Goal: Task Accomplishment & Management: Manage account settings

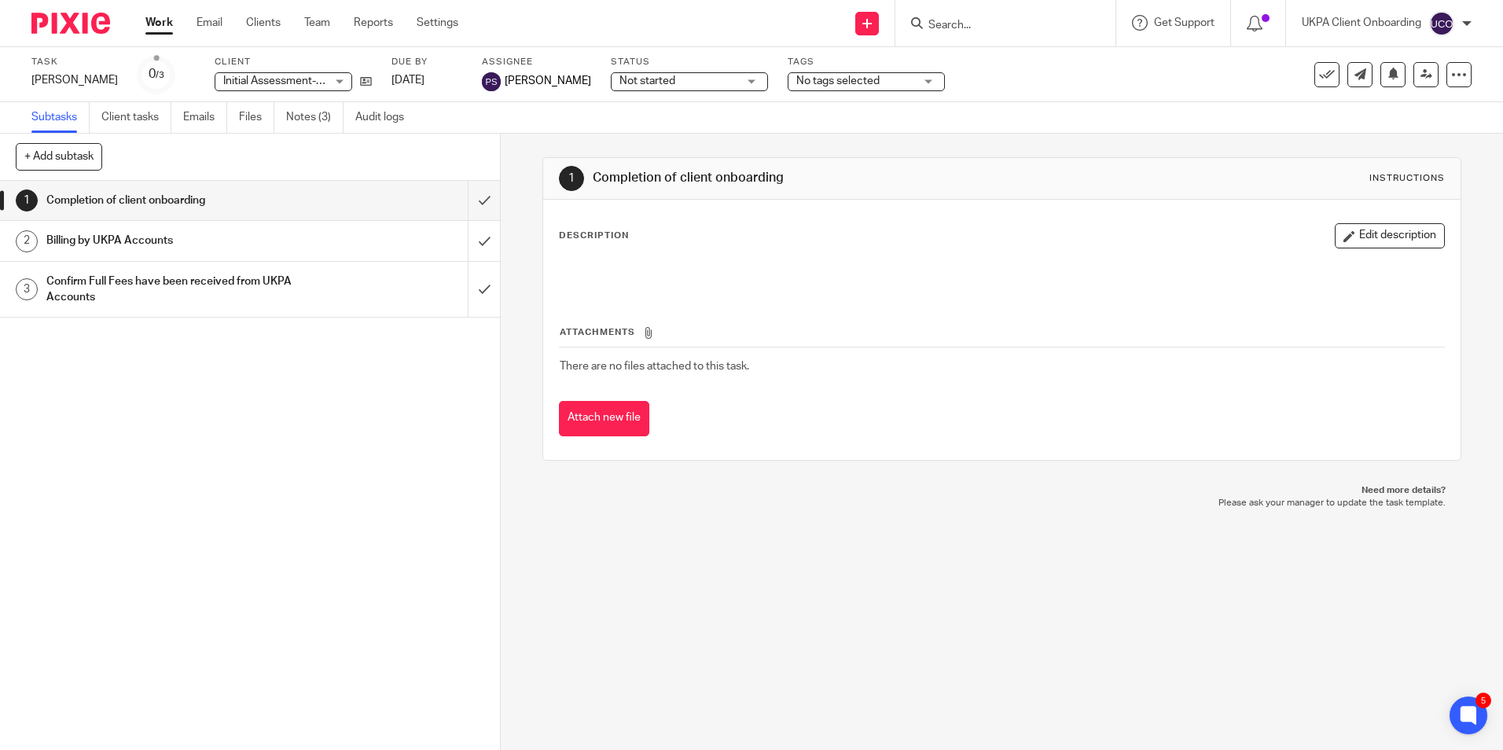
click at [950, 25] on input "Search" at bounding box center [998, 26] width 142 height 14
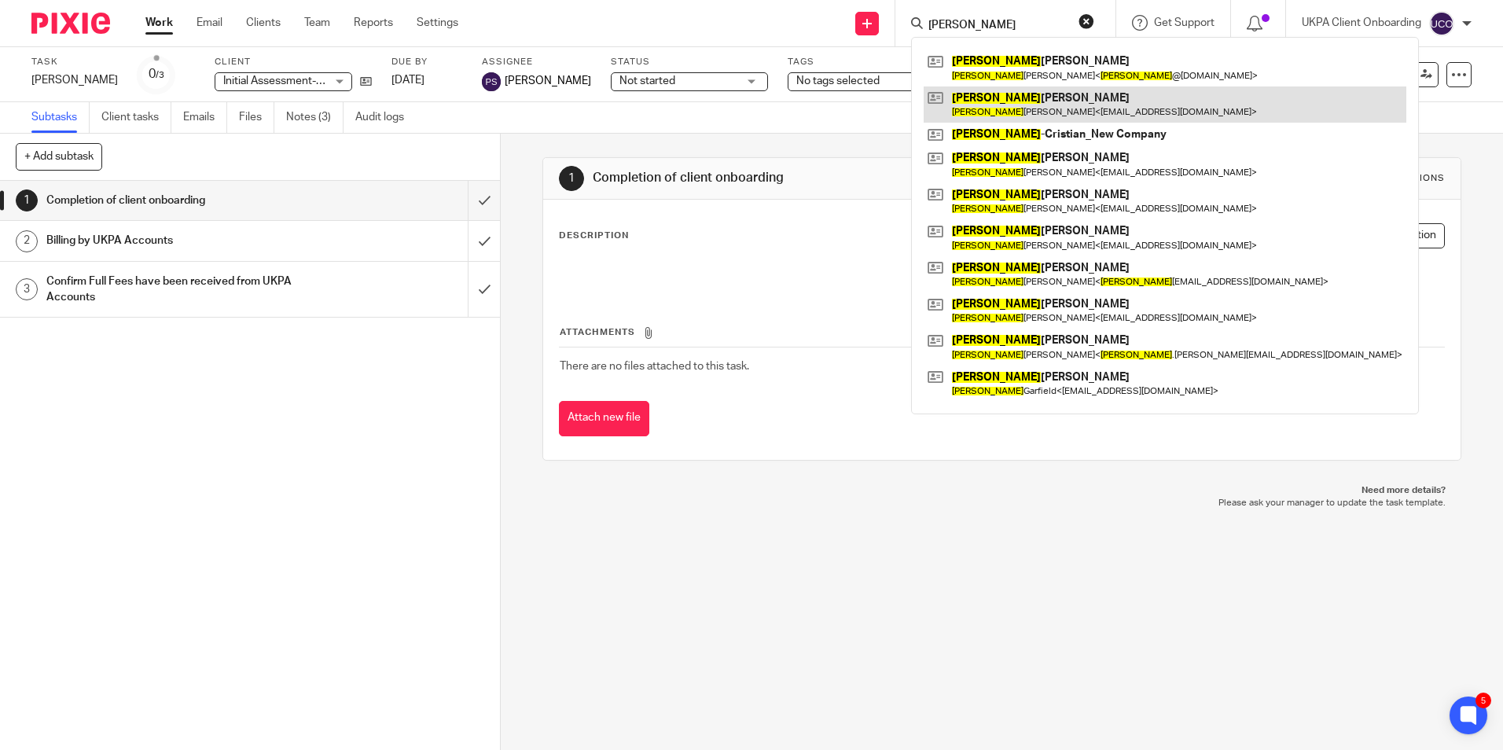
type input "andrew"
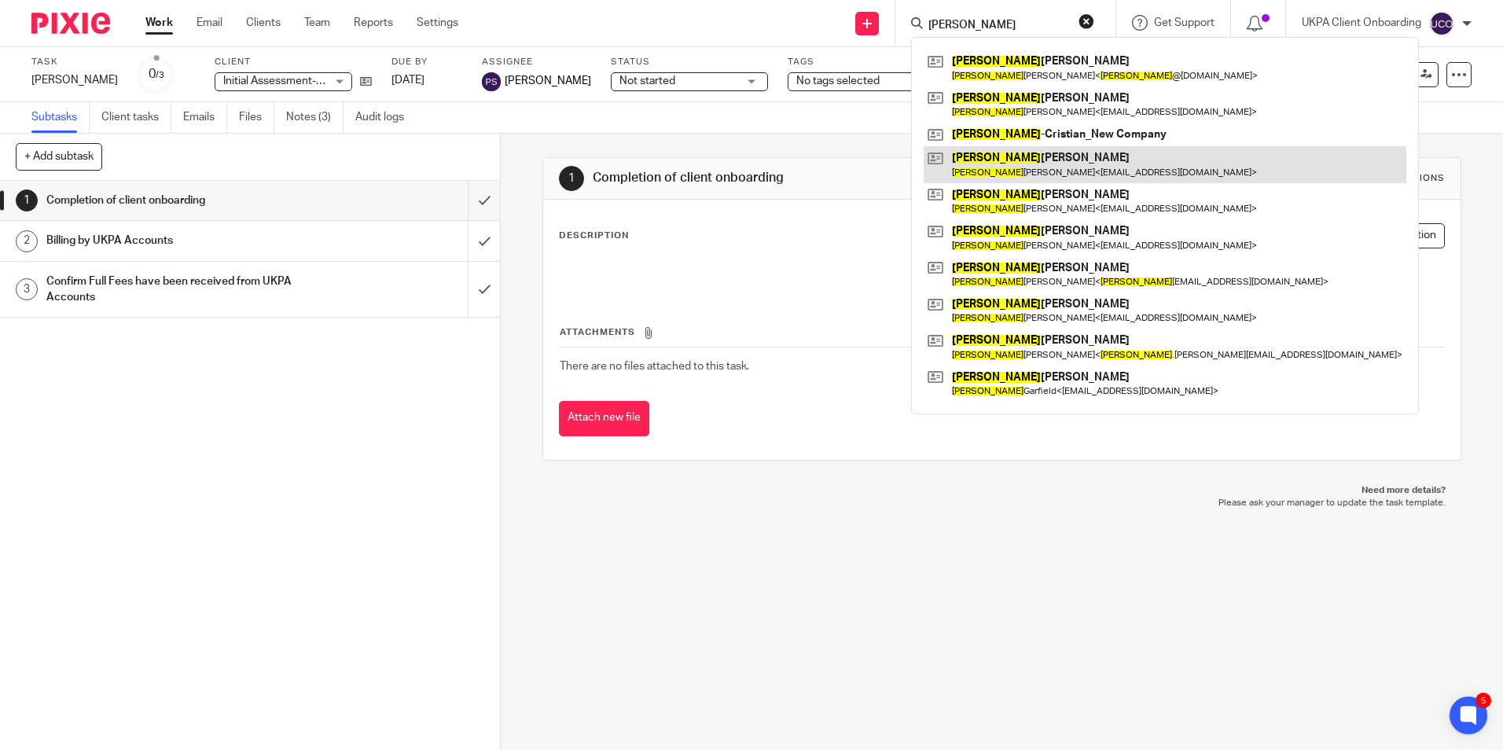
click at [1005, 164] on link at bounding box center [1165, 164] width 483 height 36
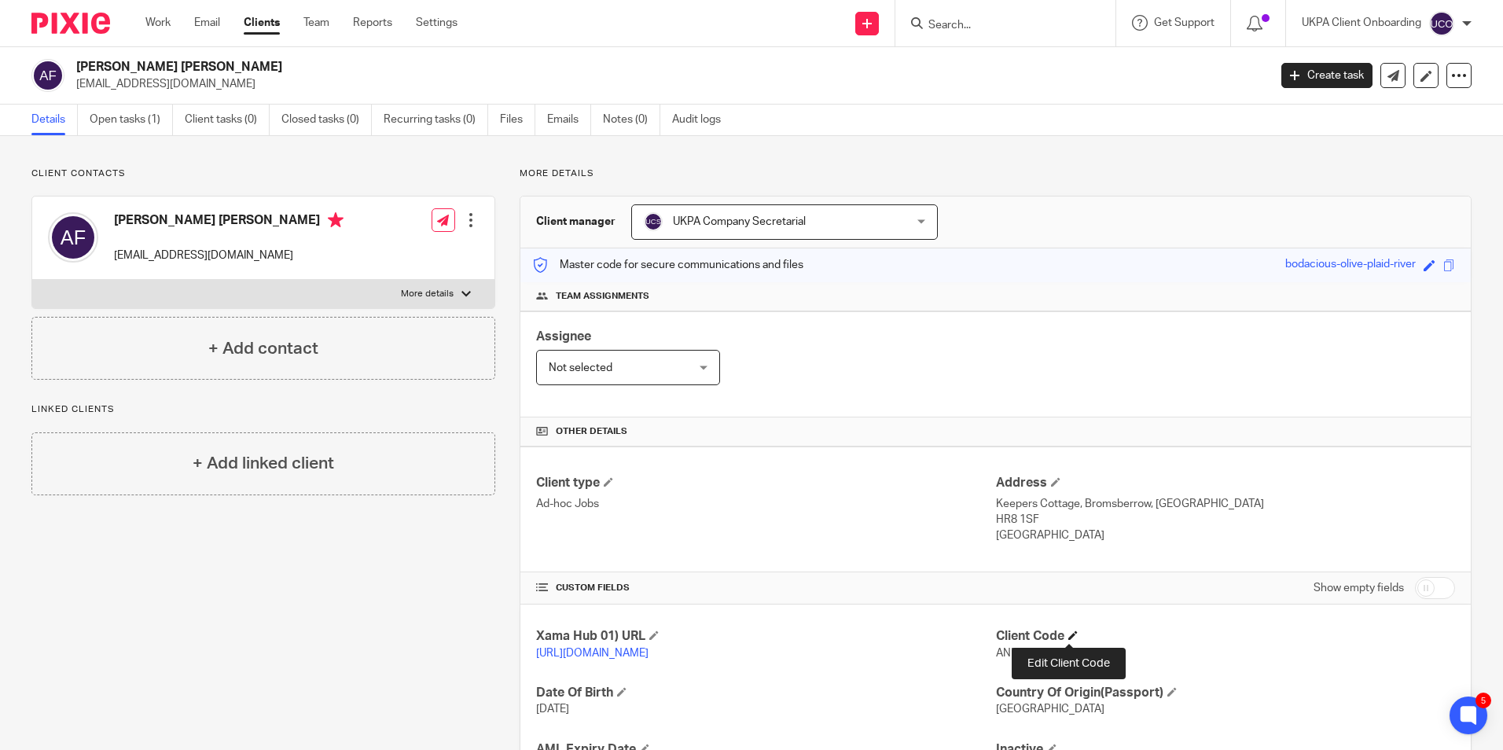
click at [1069, 635] on span at bounding box center [1073, 635] width 9 height 9
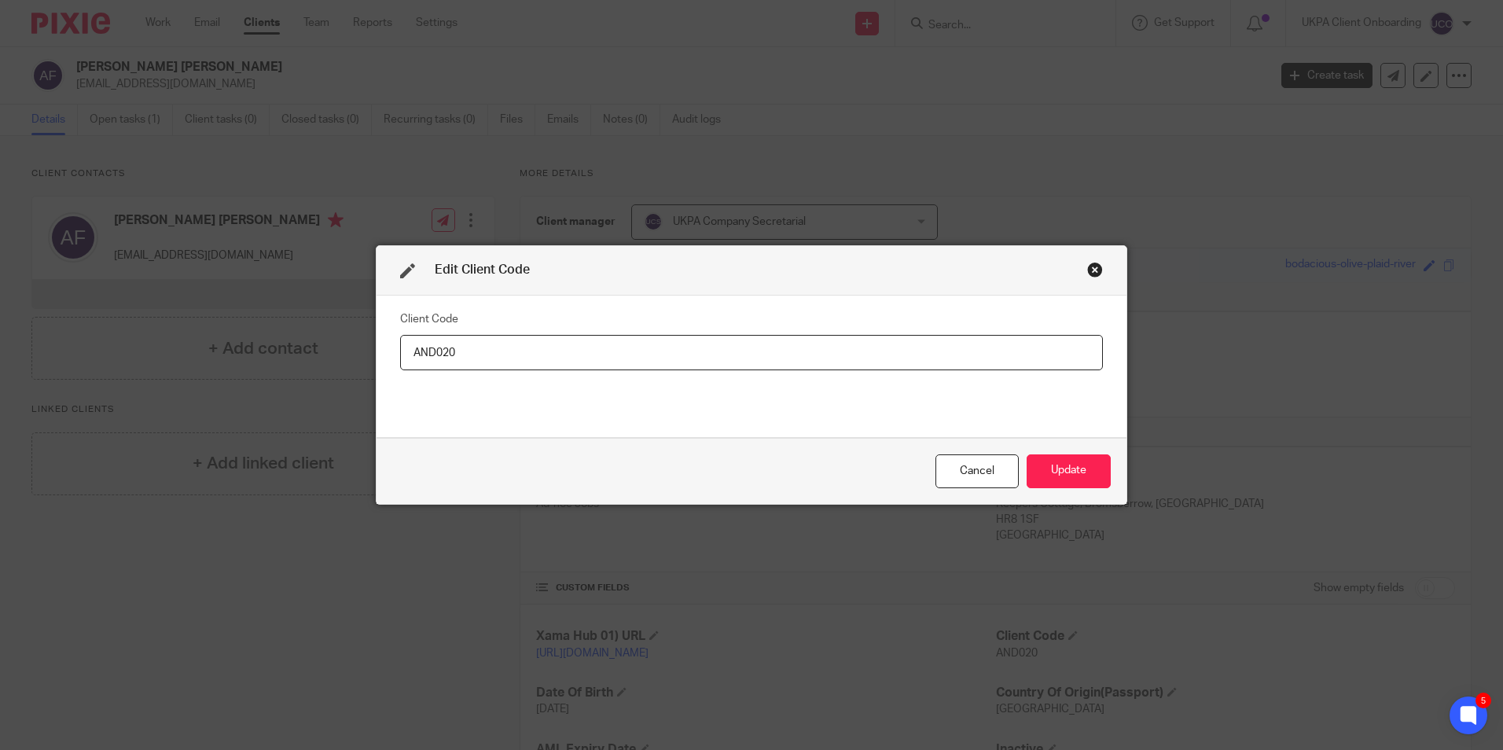
click at [491, 355] on input "AND020" at bounding box center [751, 352] width 703 height 35
type input "AND021"
click at [1095, 473] on button "Update" at bounding box center [1069, 471] width 84 height 34
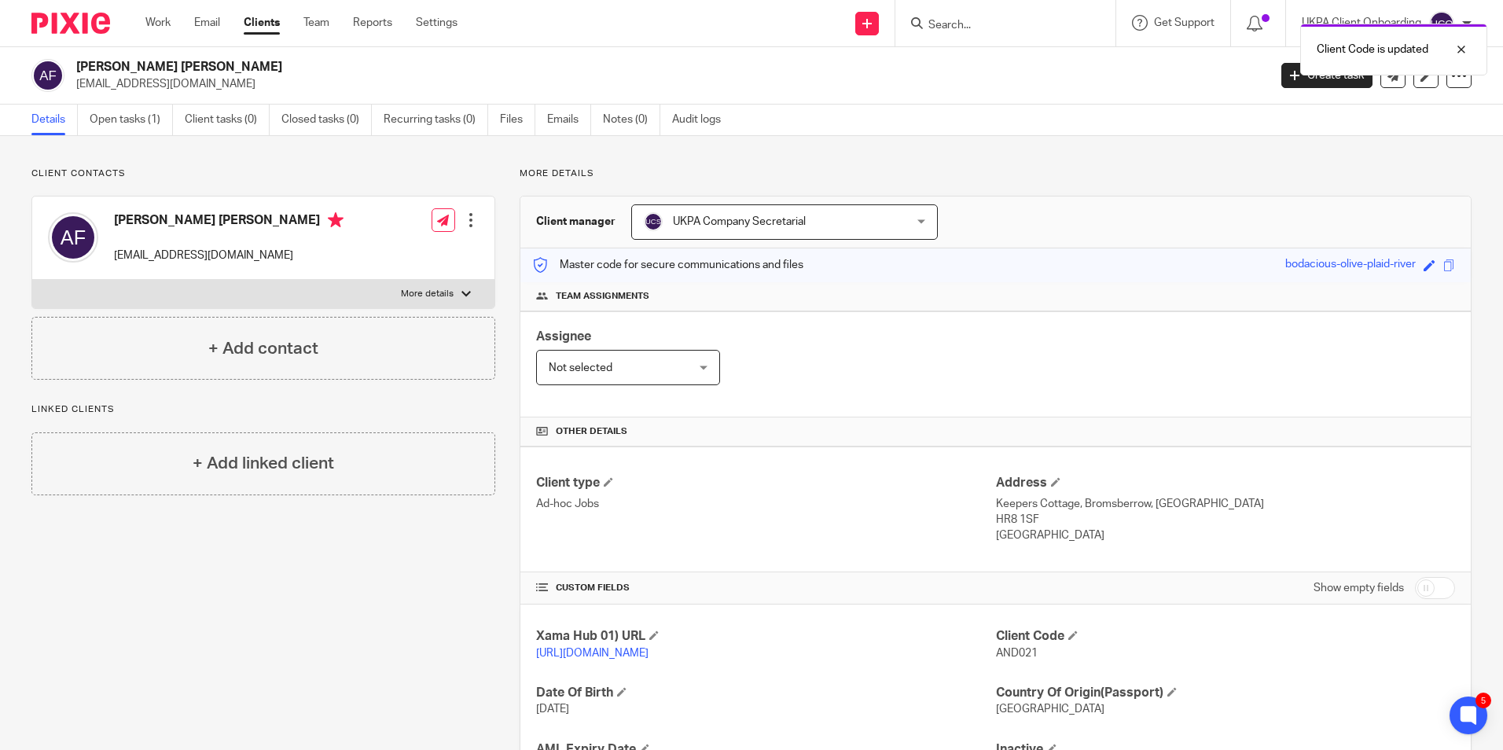
click at [204, 64] on h2 "Andrew Ronald N Findlay" at bounding box center [548, 67] width 945 height 17
copy div "Andrew Ronald N Findlay"
click at [992, 32] on input "Search" at bounding box center [998, 26] width 142 height 14
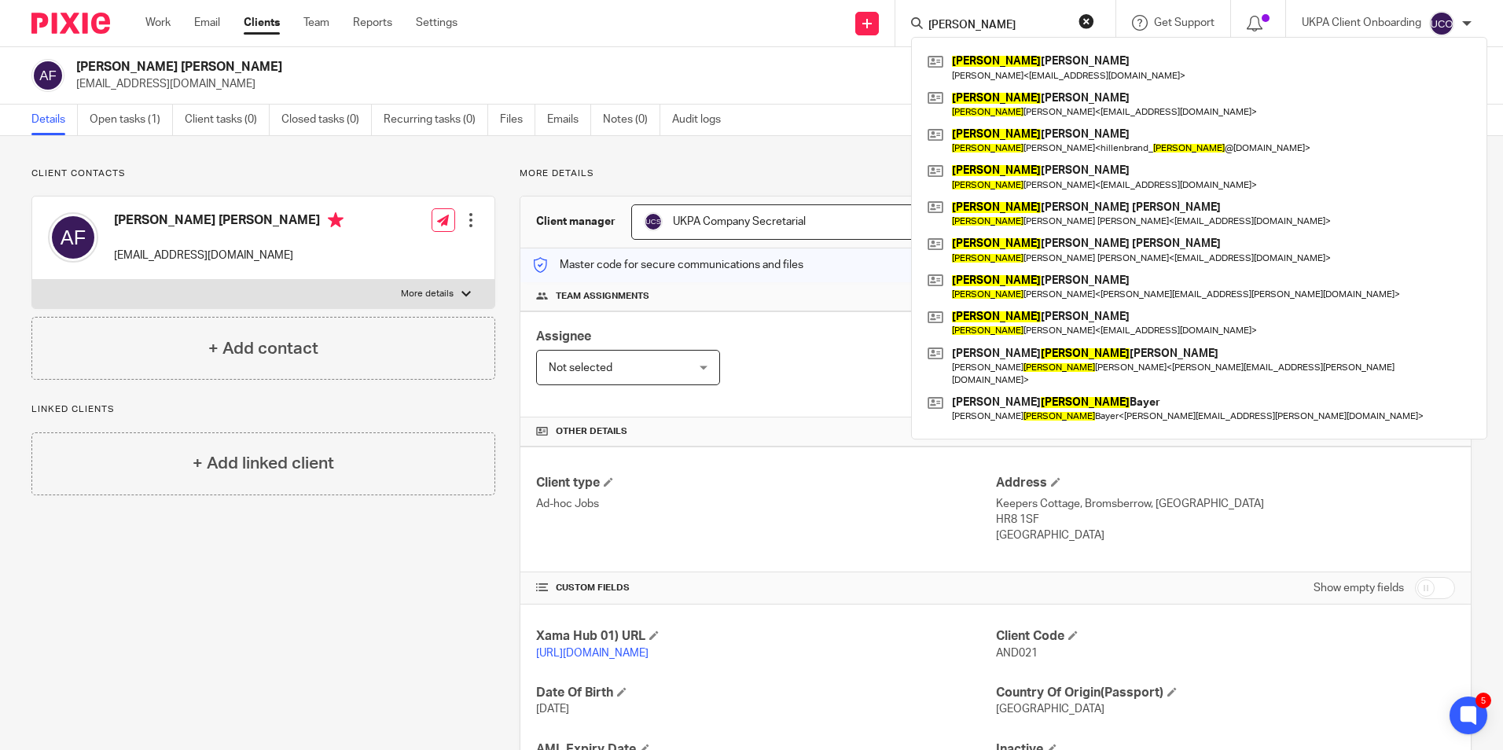
click at [994, 25] on input "thomas" at bounding box center [998, 26] width 142 height 14
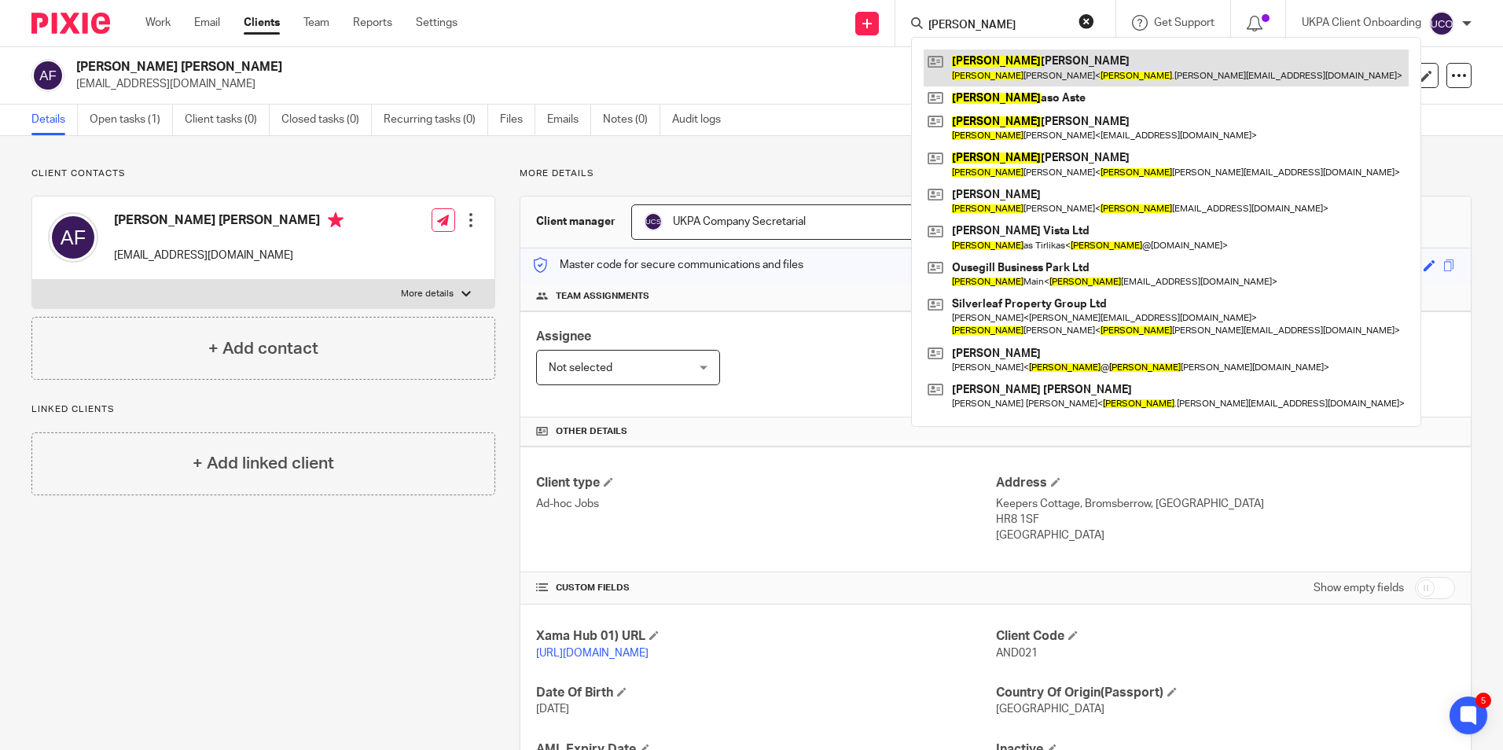
type input "tom"
click at [994, 58] on link at bounding box center [1166, 68] width 485 height 36
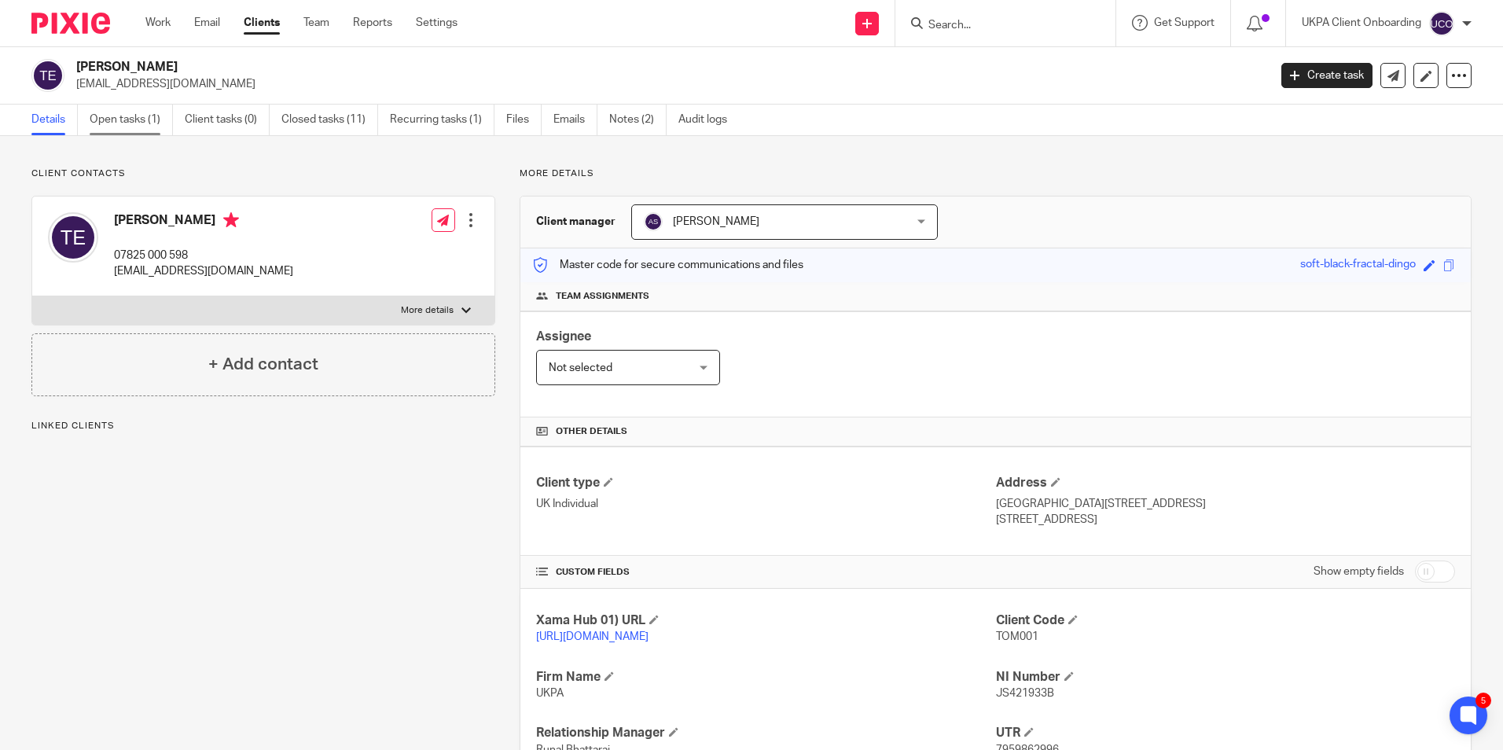
click at [145, 123] on link "Open tasks (1)" at bounding box center [131, 120] width 83 height 31
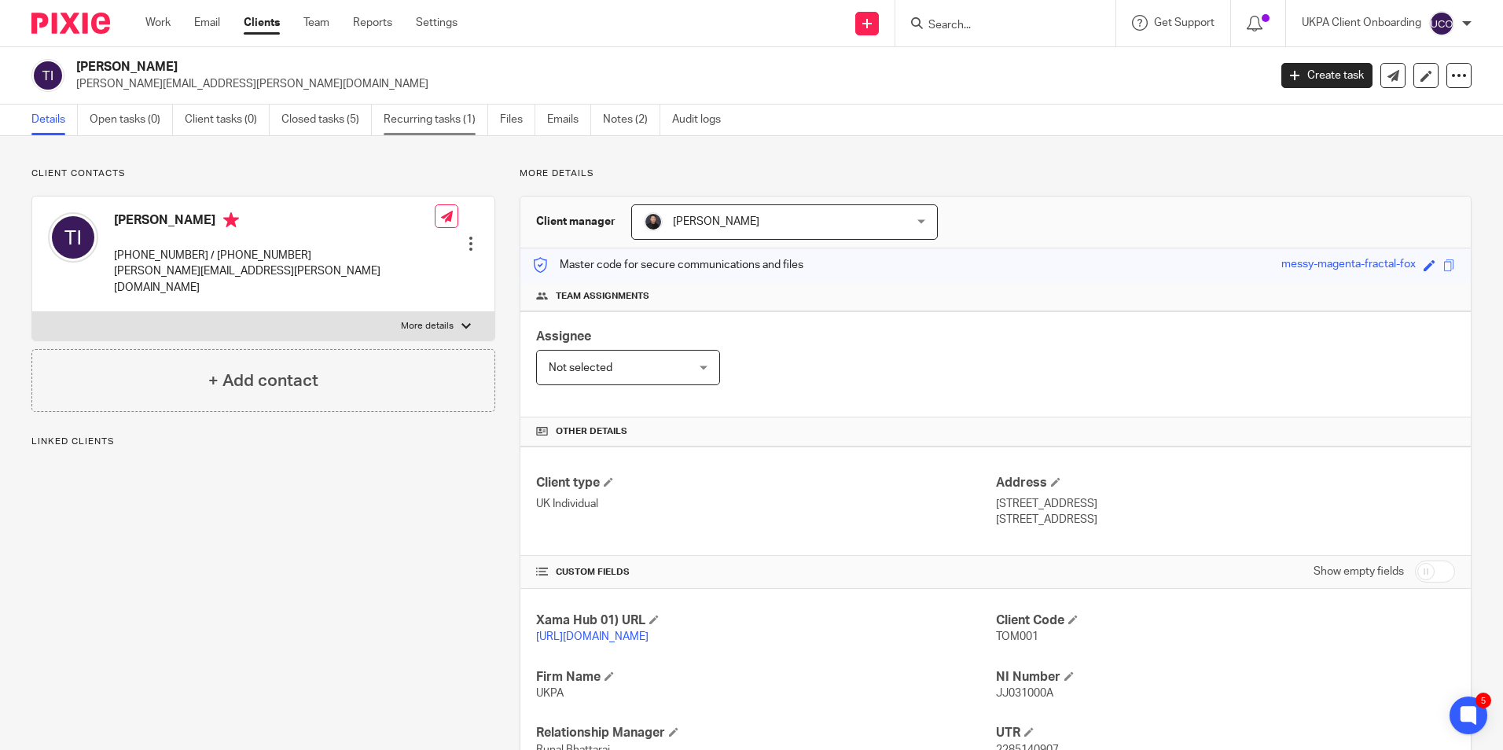
click at [455, 118] on link "Recurring tasks (1)" at bounding box center [436, 120] width 105 height 31
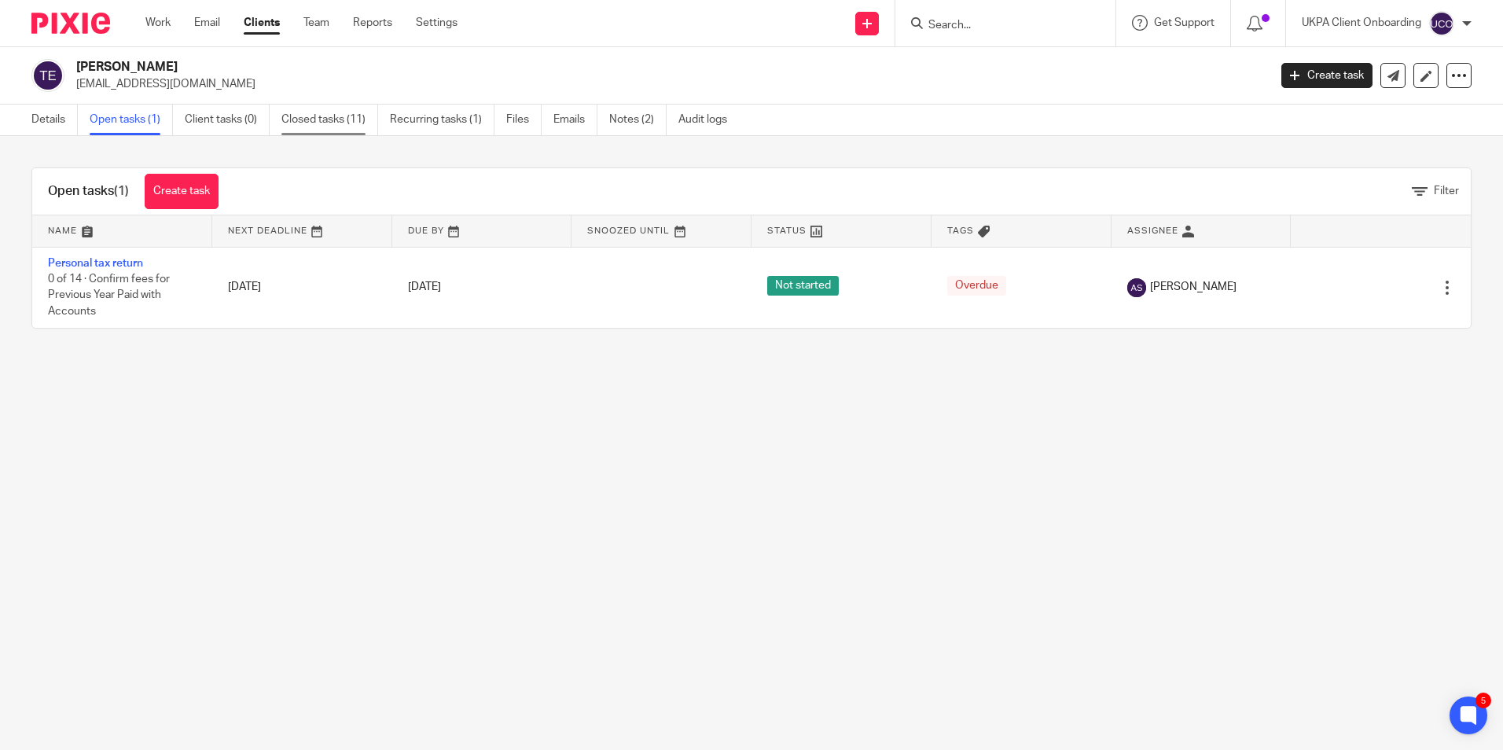
click at [318, 122] on link "Closed tasks (11)" at bounding box center [330, 120] width 97 height 31
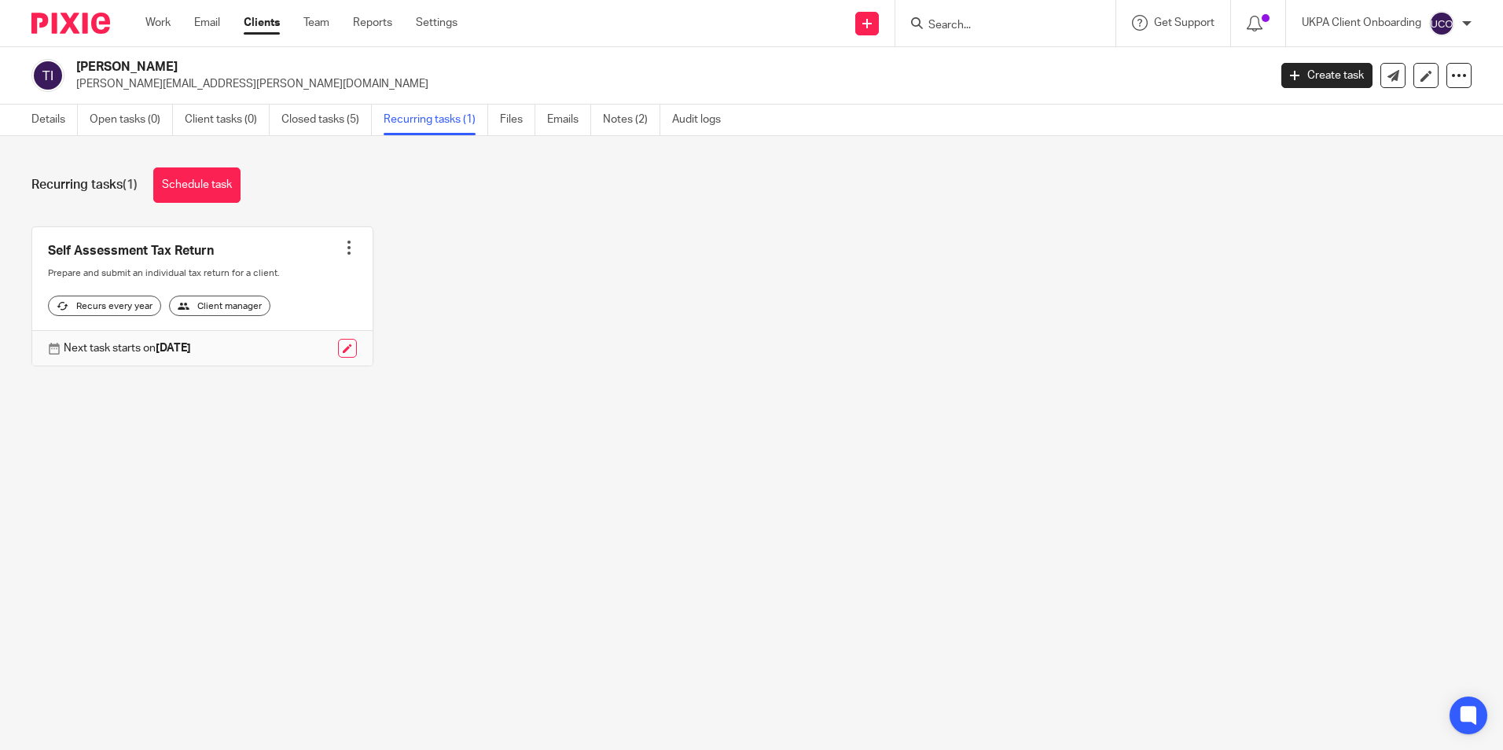
click at [60, 120] on link "Details" at bounding box center [54, 120] width 46 height 31
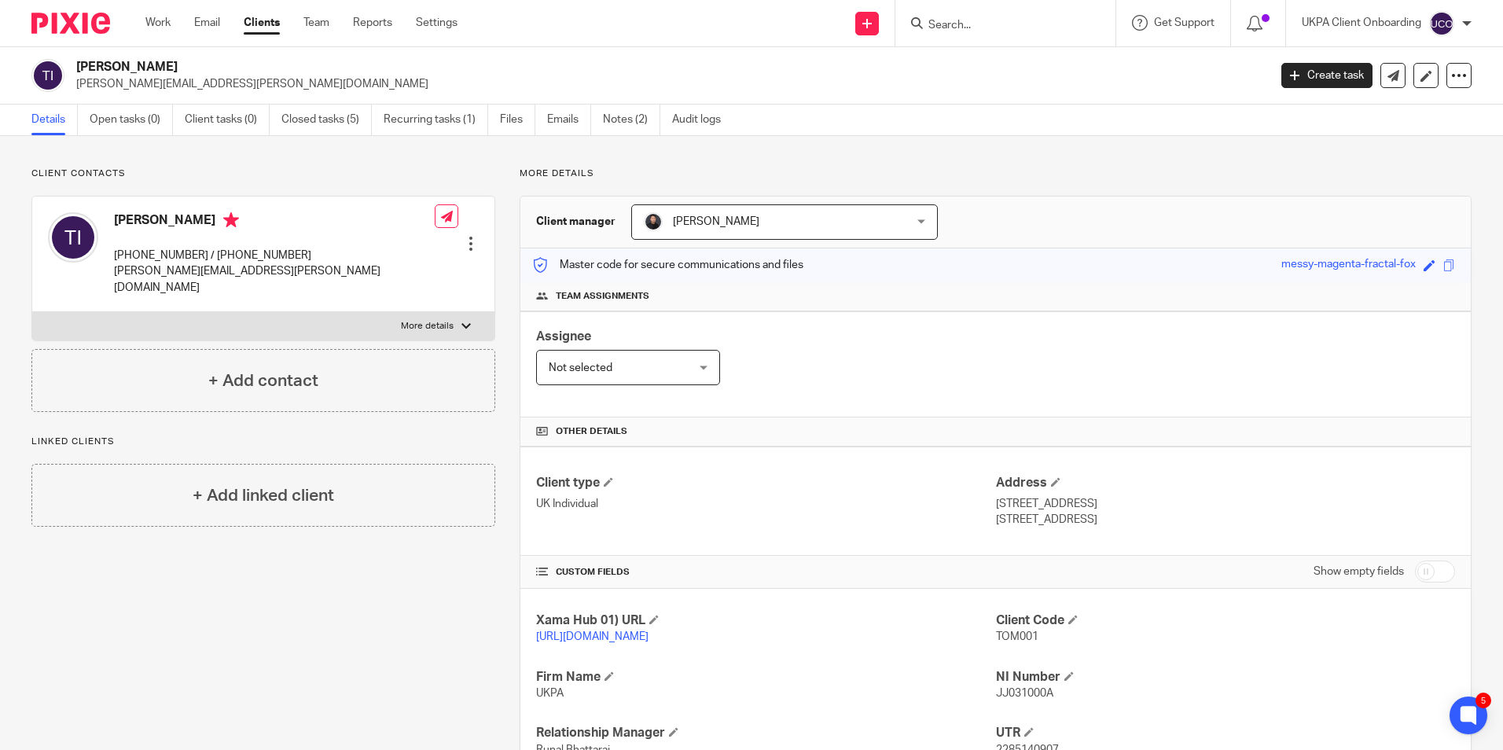
click at [943, 24] on input "Search" at bounding box center [998, 26] width 142 height 14
click at [955, 27] on input "Search" at bounding box center [998, 26] width 142 height 14
paste input "t"
click at [955, 27] on input "Search" at bounding box center [998, 26] width 142 height 14
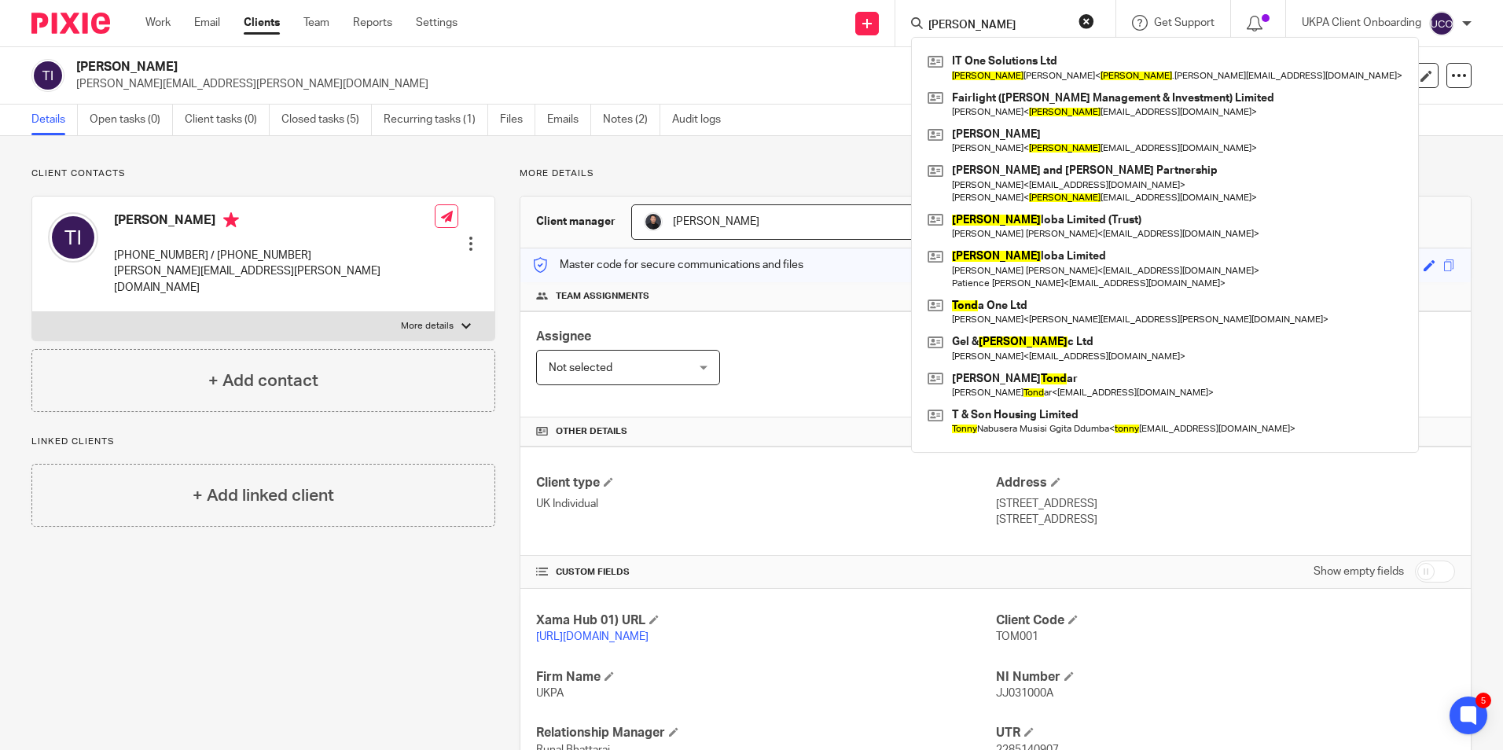
click at [1010, 24] on input "tony" at bounding box center [998, 26] width 142 height 14
paste input "Anthony Hosmer <tony_hosmer@yahoo.co.uk>"
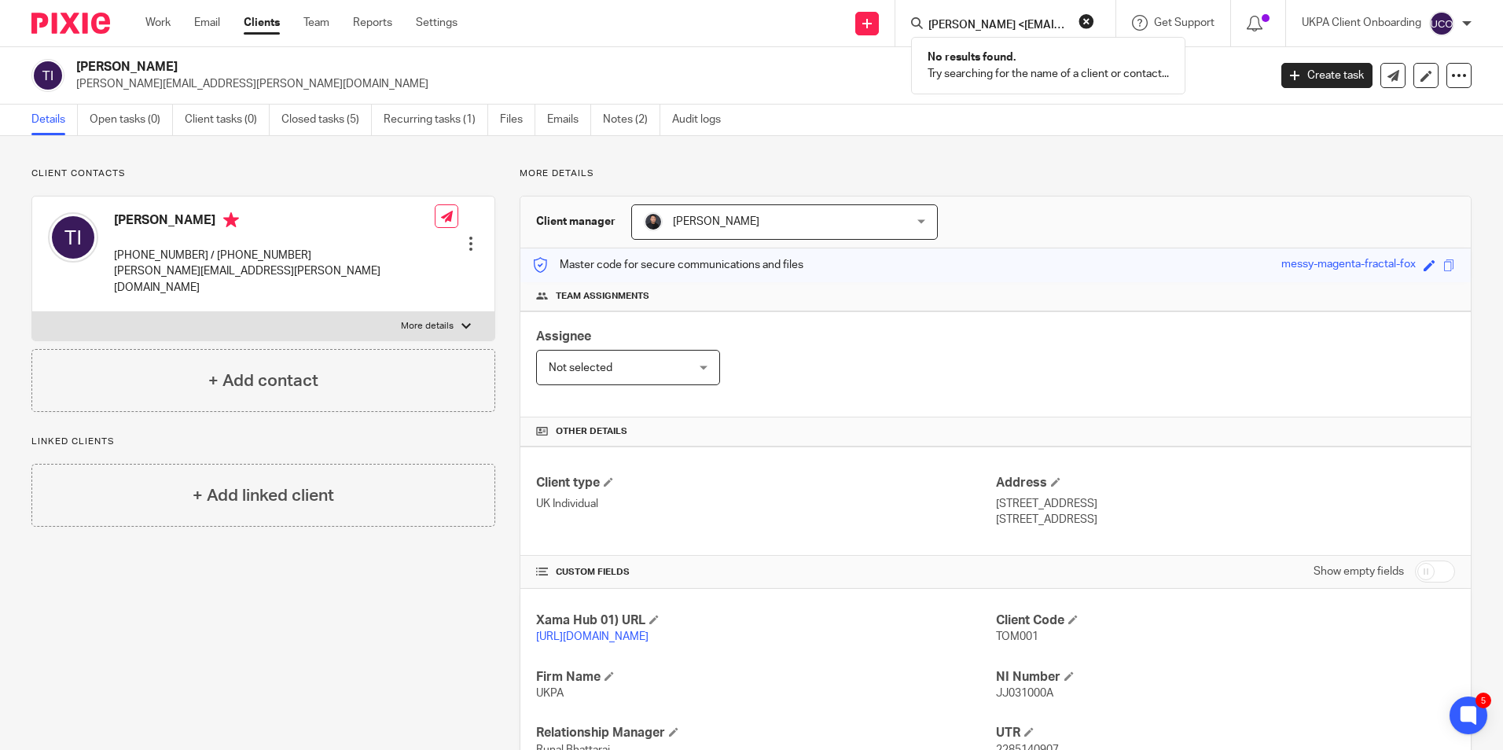
click at [987, 24] on input "Anthony Hosmer <tony_hosmer@yahoo.co.uk>" at bounding box center [998, 26] width 142 height 14
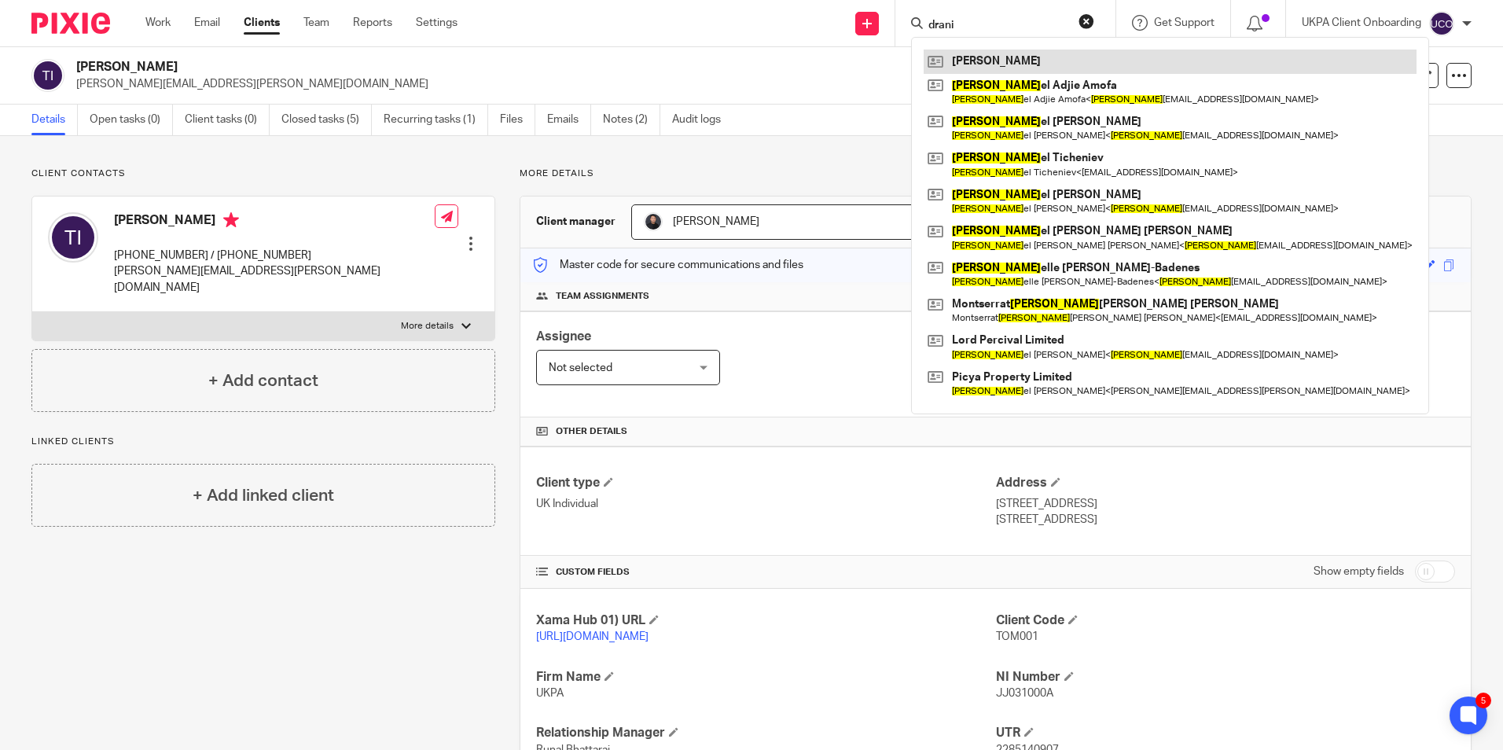
type input "drani"
click at [991, 61] on link at bounding box center [1170, 62] width 493 height 24
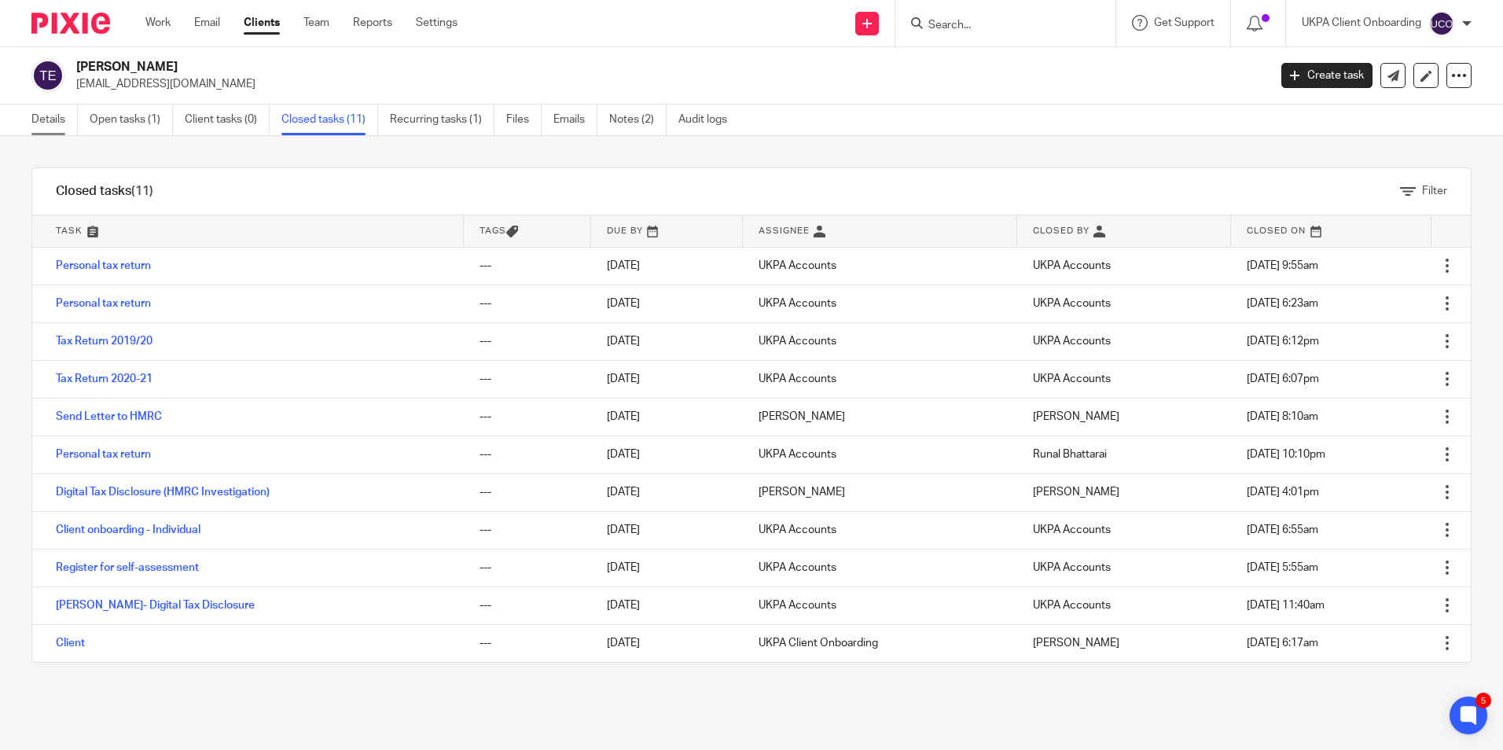
click at [55, 106] on link "Details" at bounding box center [54, 120] width 46 height 31
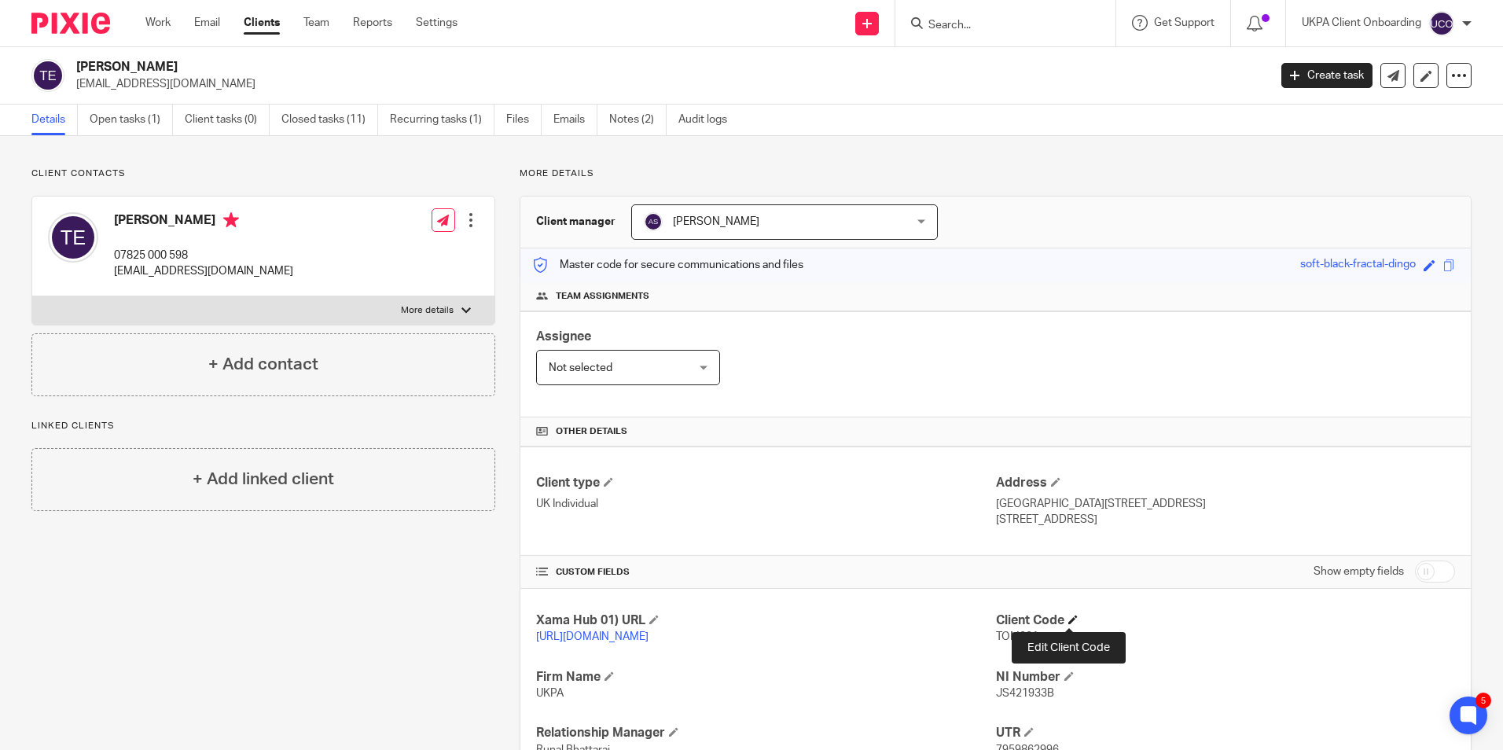
click at [1069, 619] on span at bounding box center [1073, 619] width 9 height 9
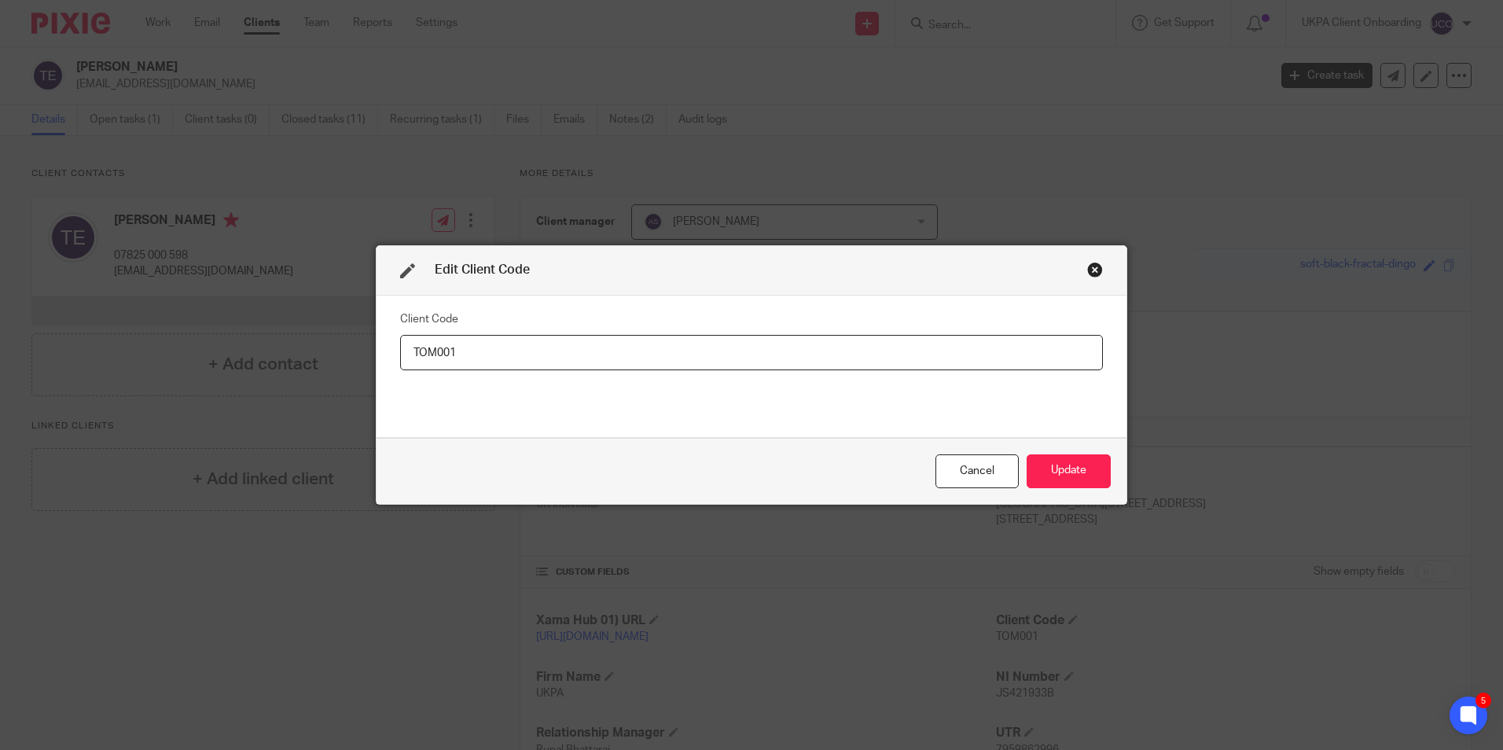
click at [639, 351] on input "TOM001" at bounding box center [751, 352] width 703 height 35
type input "THO002"
click at [1035, 474] on button "Update" at bounding box center [1069, 471] width 84 height 34
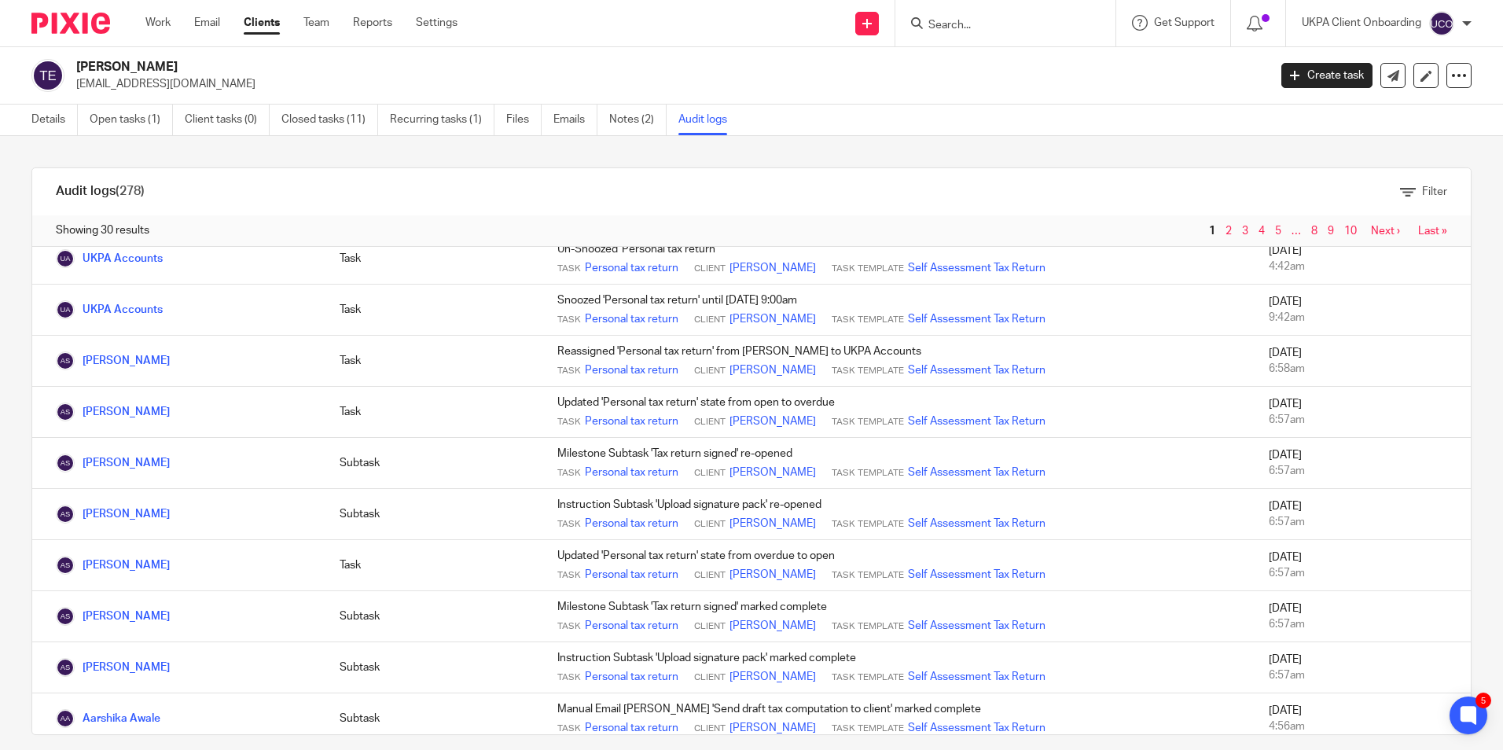
scroll to position [865, 0]
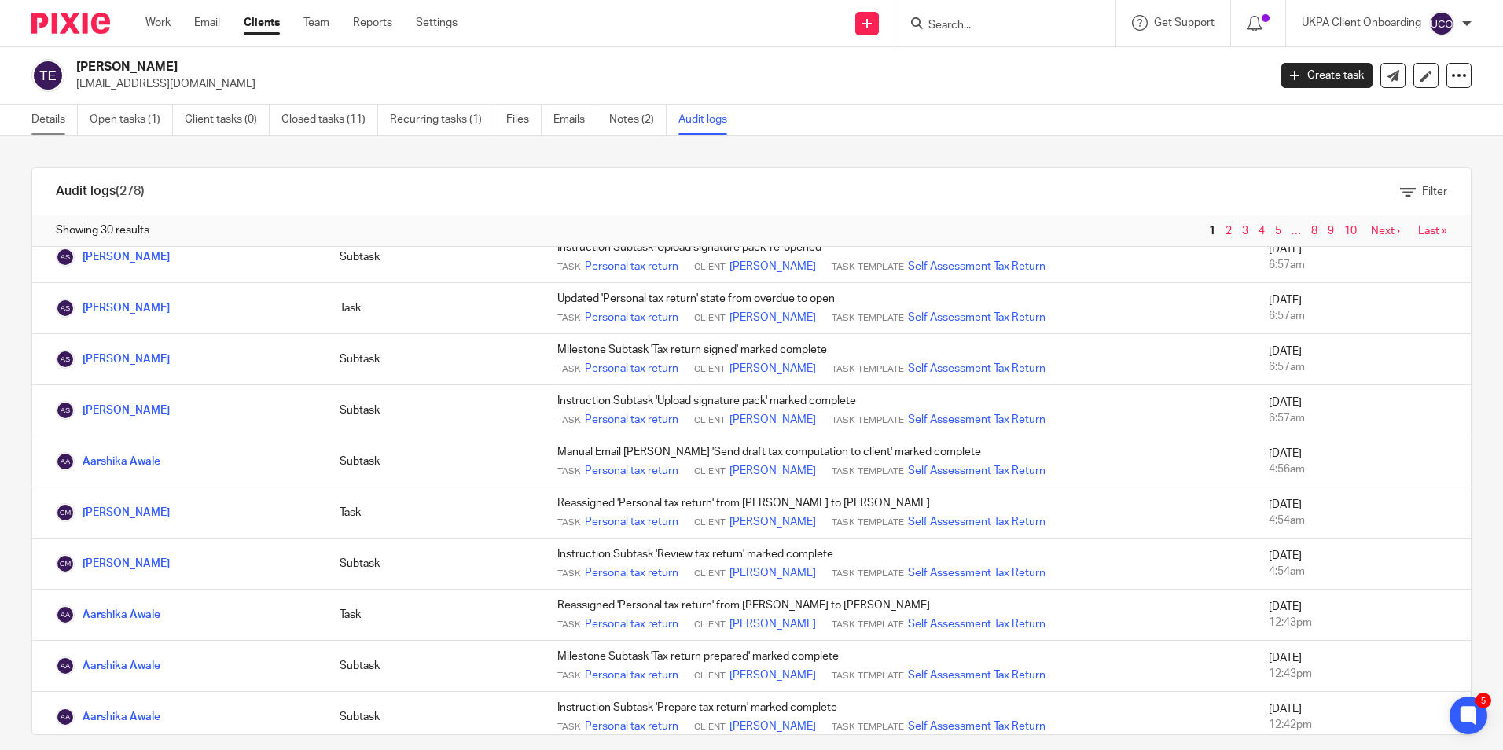
click at [35, 126] on link "Details" at bounding box center [54, 120] width 46 height 31
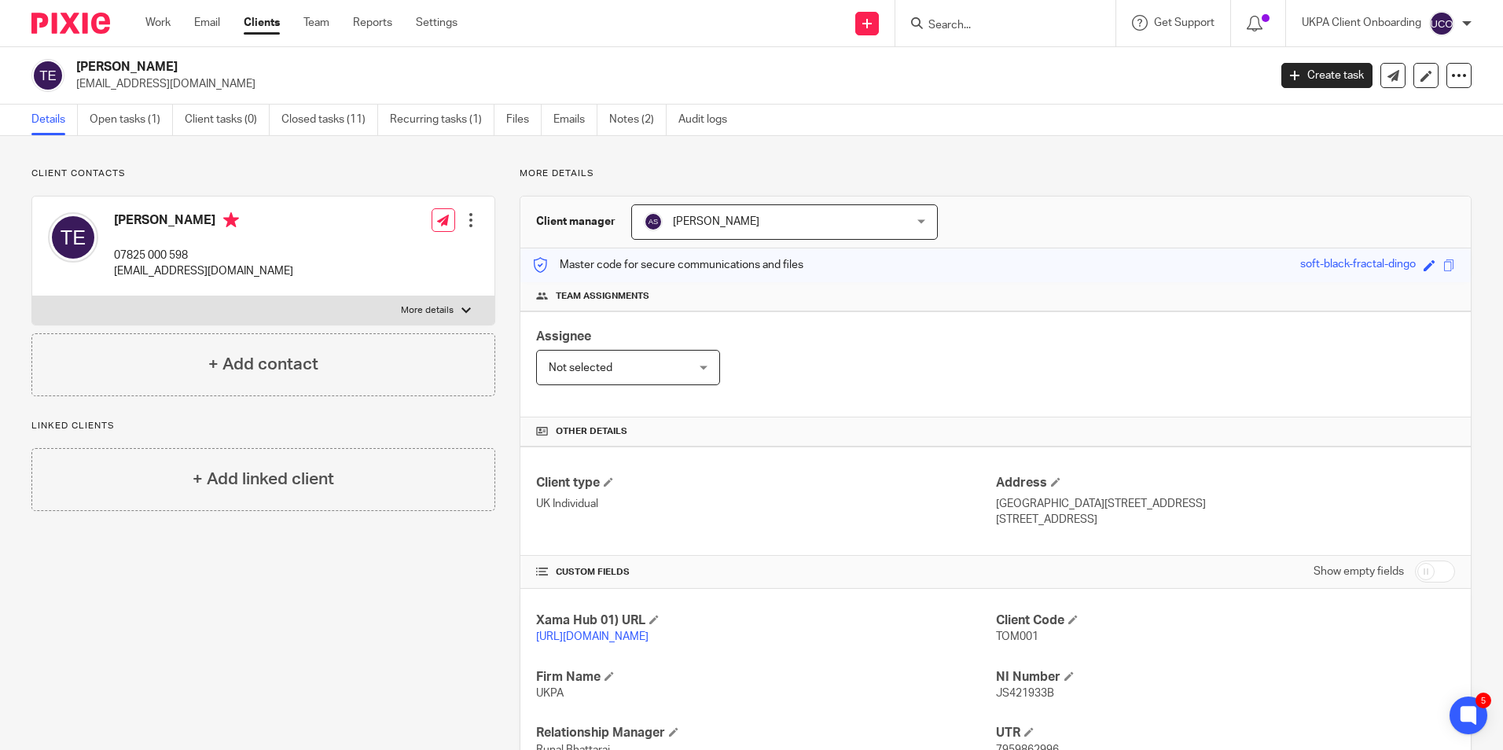
click at [951, 24] on input "Search" at bounding box center [998, 26] width 142 height 14
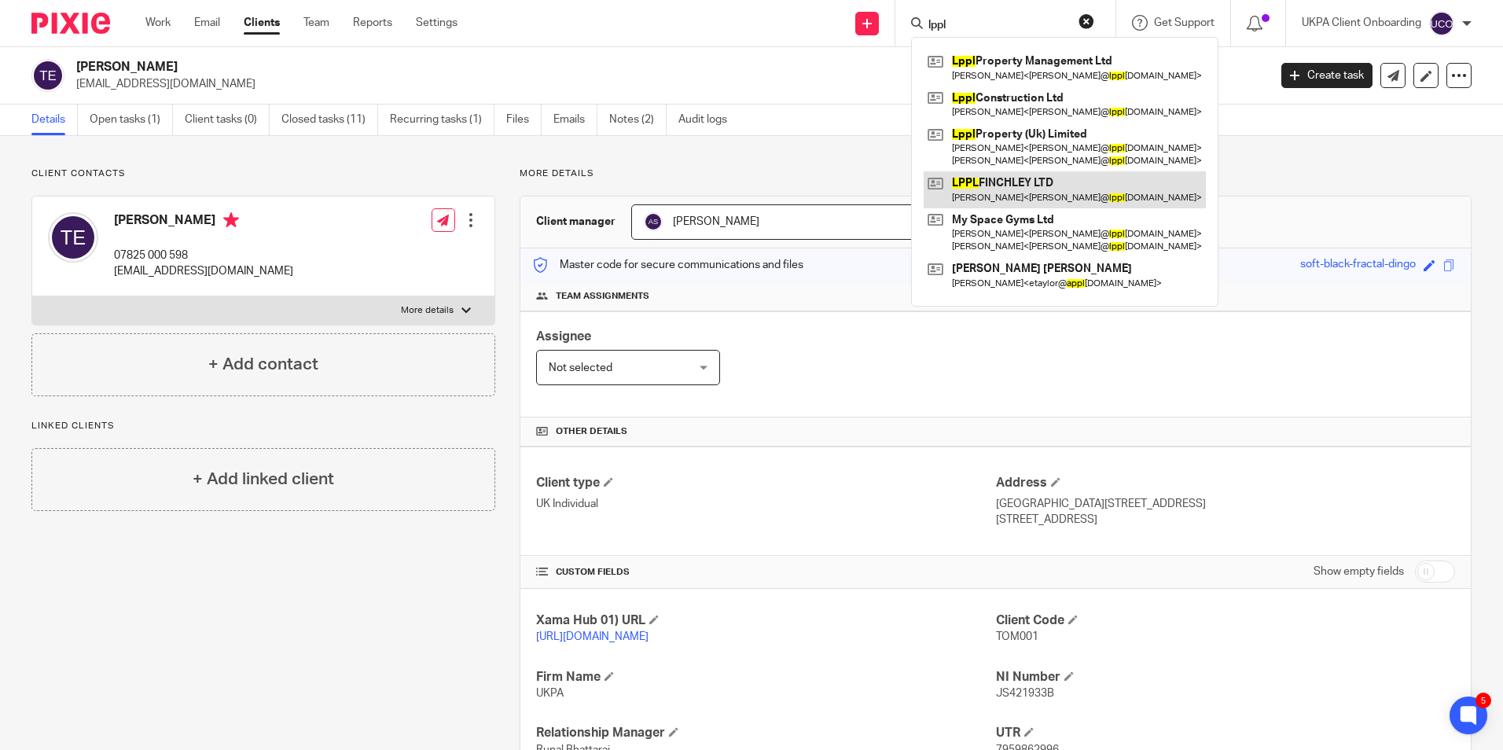
type input "lppl"
click at [973, 190] on link at bounding box center [1065, 189] width 282 height 36
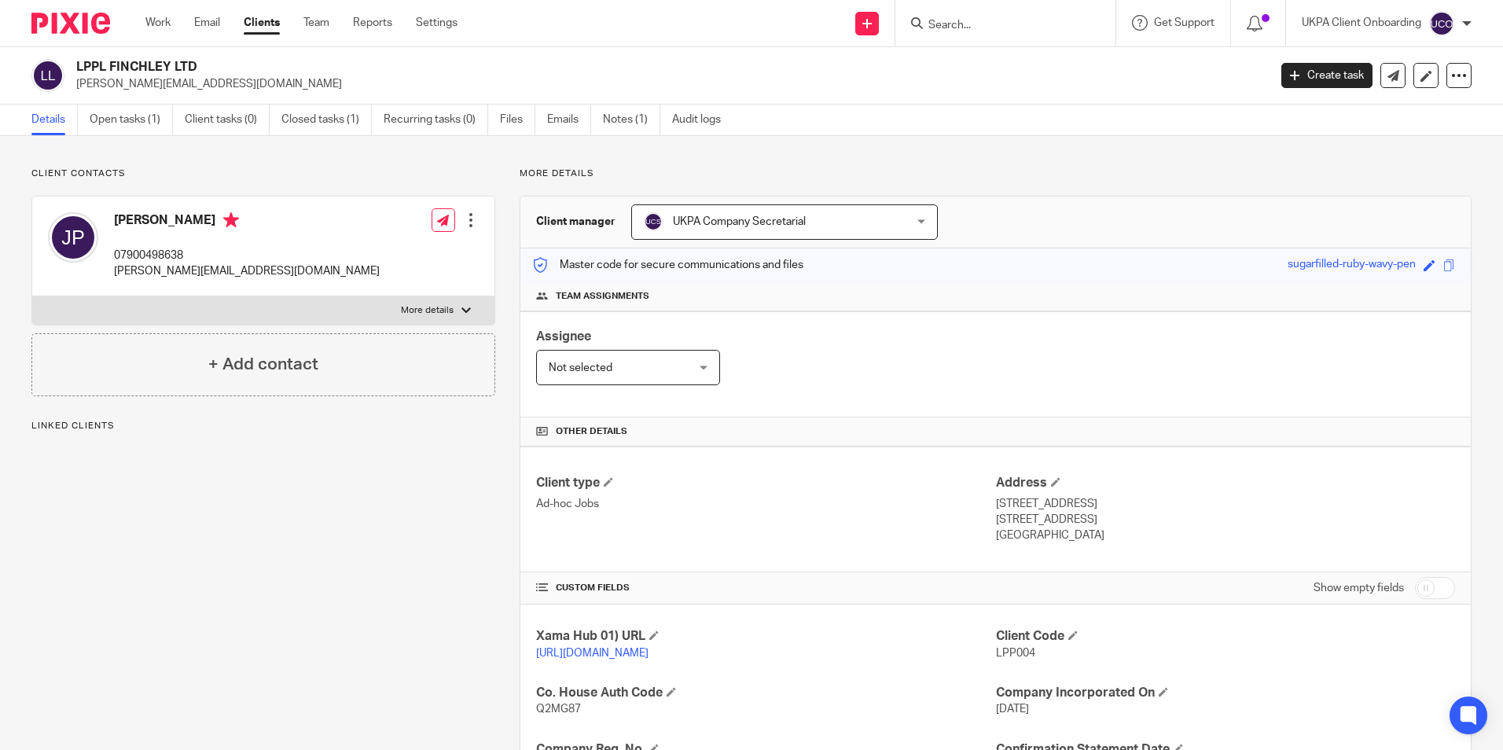
scroll to position [208, 0]
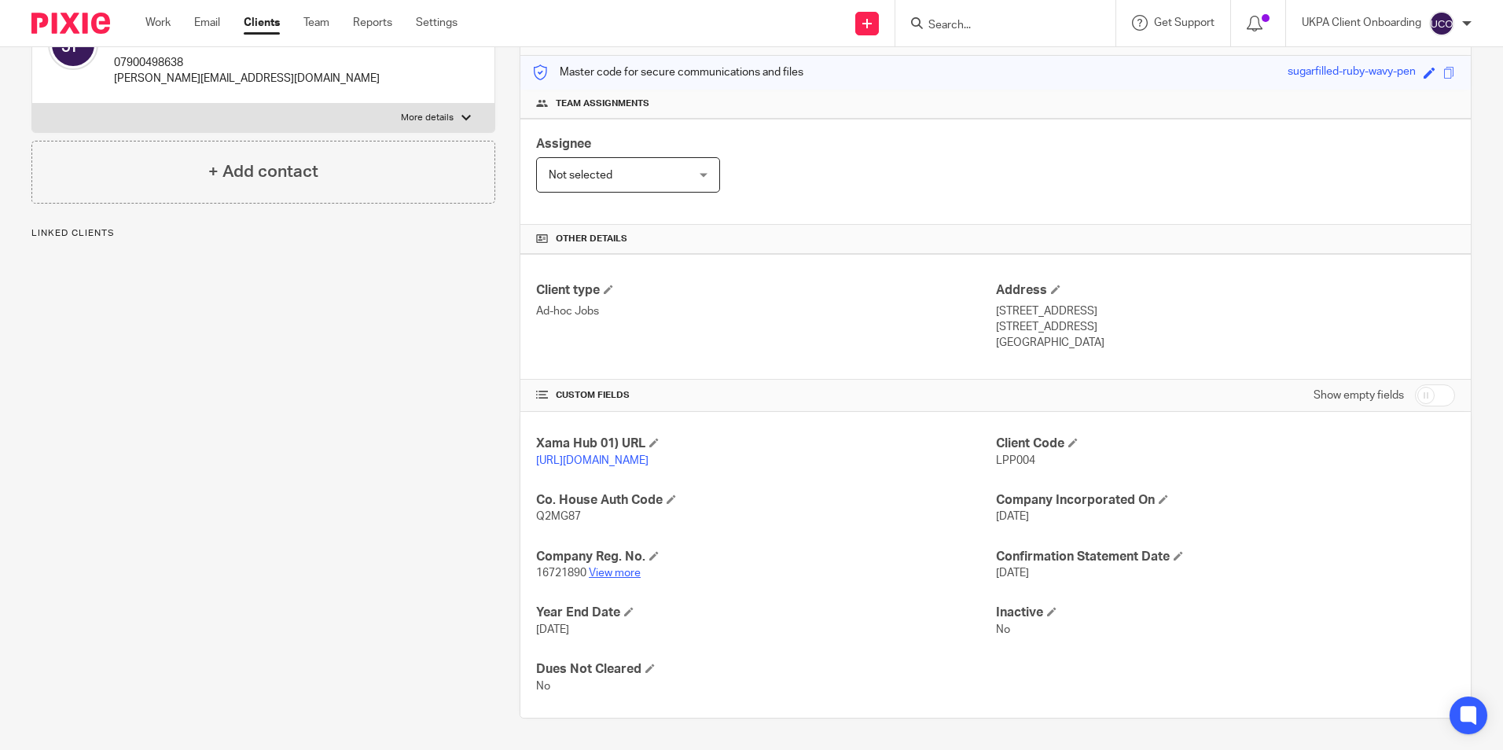
click at [605, 577] on link "View more" at bounding box center [615, 573] width 52 height 11
